Goal: Task Accomplishment & Management: Manage account settings

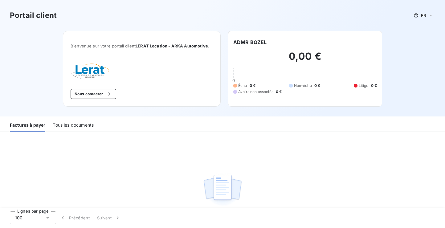
click at [77, 125] on div "Tous les documents" at bounding box center [73, 125] width 41 height 13
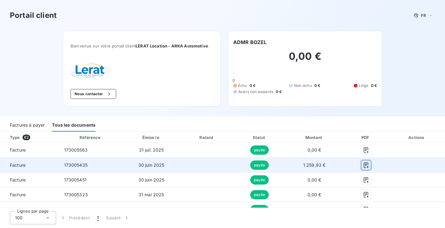
click at [363, 166] on icon "button" at bounding box center [366, 165] width 6 height 6
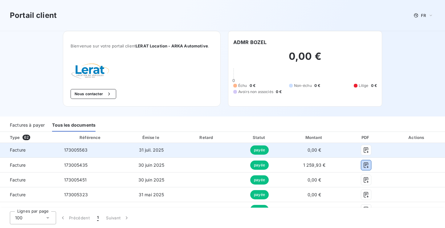
scroll to position [62, 0]
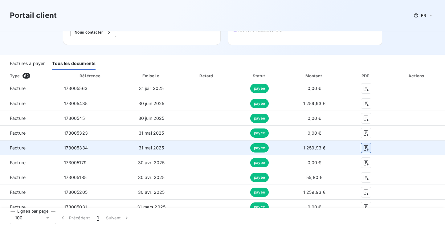
click at [363, 148] on icon "button" at bounding box center [366, 148] width 6 height 6
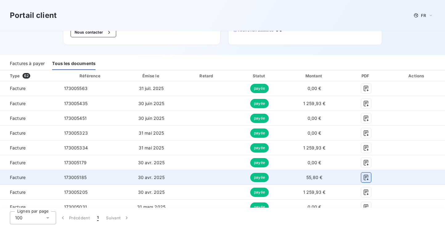
click at [363, 174] on button "button" at bounding box center [366, 178] width 10 height 10
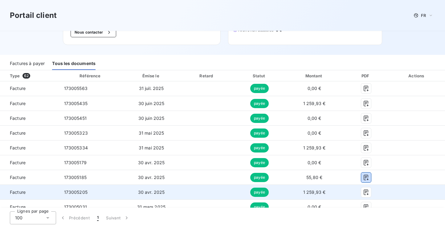
scroll to position [123, 0]
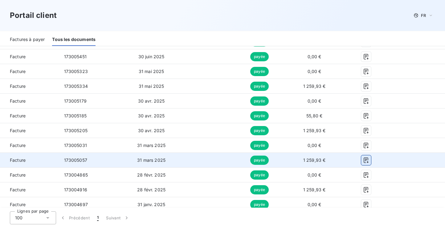
click at [364, 158] on icon "button" at bounding box center [366, 161] width 5 height 6
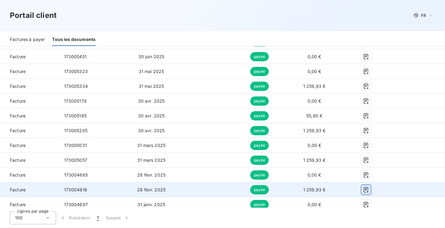
click at [363, 188] on icon "button" at bounding box center [366, 190] width 6 height 6
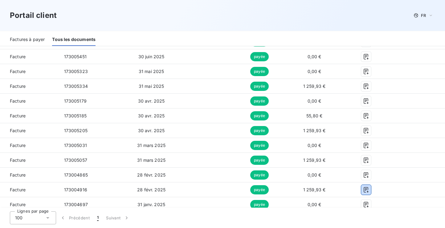
scroll to position [185, 0]
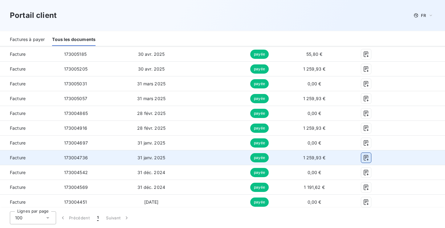
click at [363, 158] on icon "button" at bounding box center [366, 158] width 6 height 6
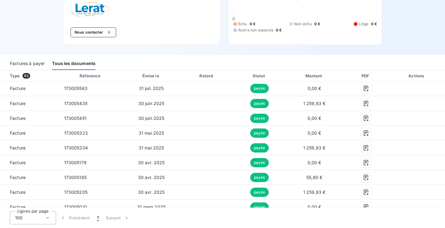
scroll to position [0, 0]
